Goal: Use online tool/utility: Utilize a website feature to perform a specific function

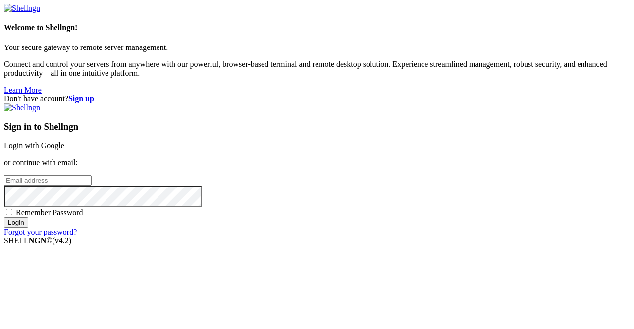
click at [92, 175] on input "email" at bounding box center [48, 180] width 88 height 10
type input "[EMAIL_ADDRESS][DOMAIN_NAME]"
click at [28, 228] on input "Login" at bounding box center [16, 222] width 24 height 10
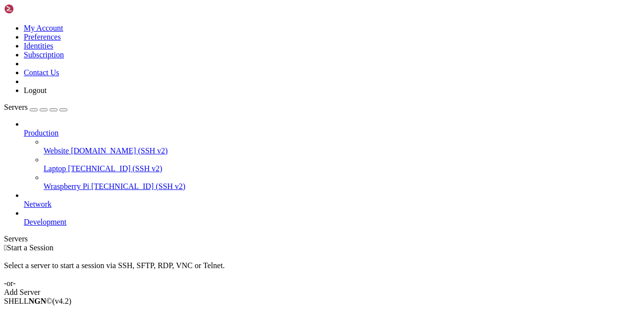
click at [18, 227] on div "Production Website [DOMAIN_NAME] (SSH v2) Laptop [TECHNICAL_ID] (SSH v2) Wraspb…" at bounding box center [317, 173] width 626 height 107
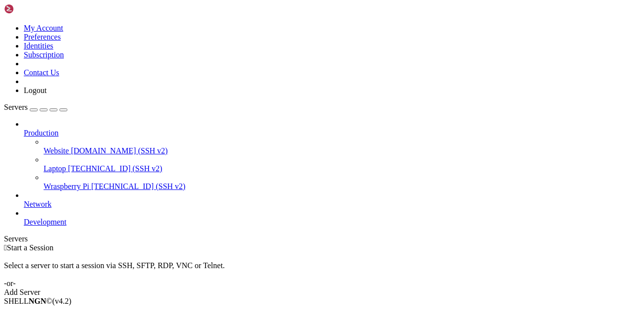
click at [18, 227] on div "Production Website [DOMAIN_NAME] (SSH v2) Laptop [TECHNICAL_ID] (SSH v2) Wraspb…" at bounding box center [317, 173] width 626 height 107
drag, startPoint x: 355, startPoint y: 98, endPoint x: 426, endPoint y: 147, distance: 86.2
click at [426, 244] on div " Start a Session Select a server to start a session via SSH, SFTP, RDP, VNC or…" at bounding box center [317, 271] width 626 height 54
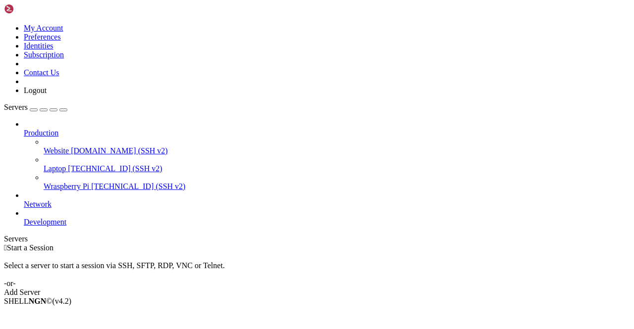
click at [428, 253] on div "Select a server to start a session via SSH, SFTP, RDP, VNC or Telnet. -or-" at bounding box center [317, 271] width 626 height 36
